Goal: Information Seeking & Learning: Learn about a topic

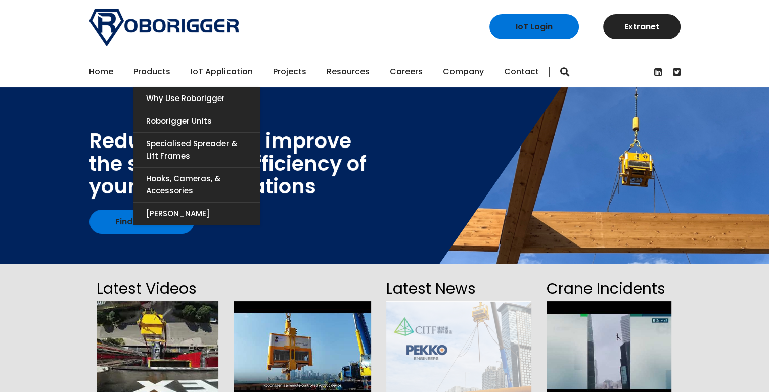
click at [152, 71] on link "Products" at bounding box center [151, 71] width 37 height 31
click at [166, 97] on link "Why use Roborigger" at bounding box center [196, 98] width 126 height 22
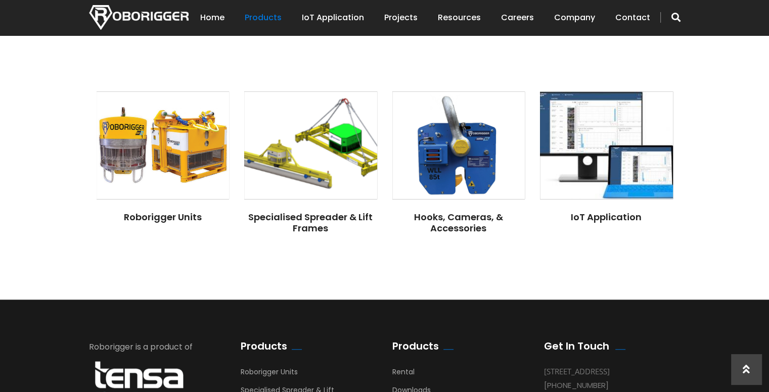
scroll to position [808, 0]
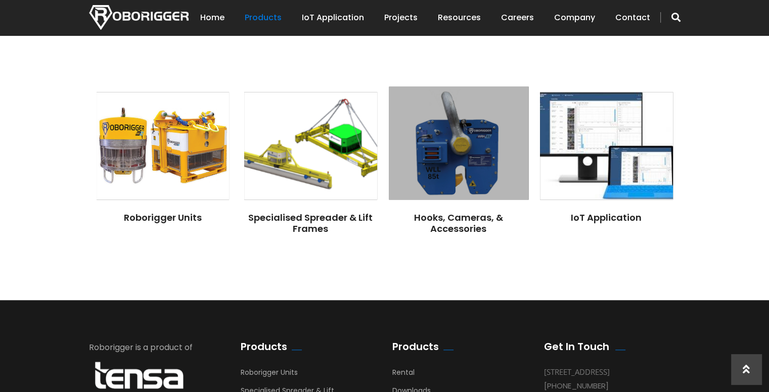
click at [467, 161] on img at bounding box center [458, 143] width 139 height 113
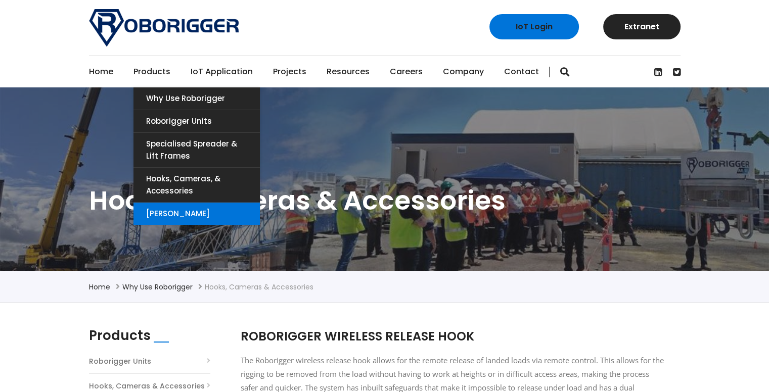
click at [174, 211] on link "[PERSON_NAME]" at bounding box center [196, 214] width 126 height 22
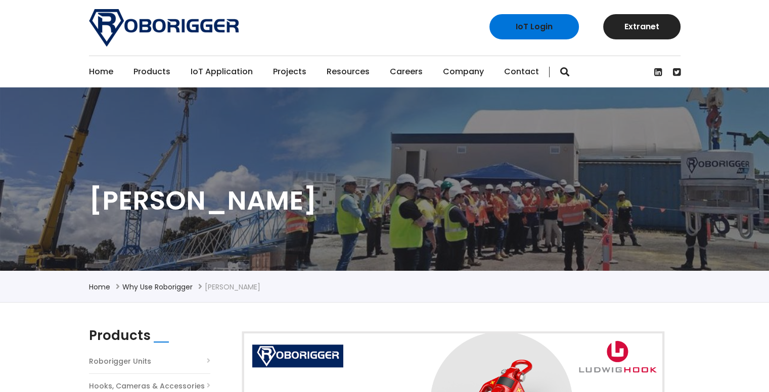
click at [102, 69] on link "Home" at bounding box center [101, 71] width 24 height 31
